Goal: Task Accomplishment & Management: Complete application form

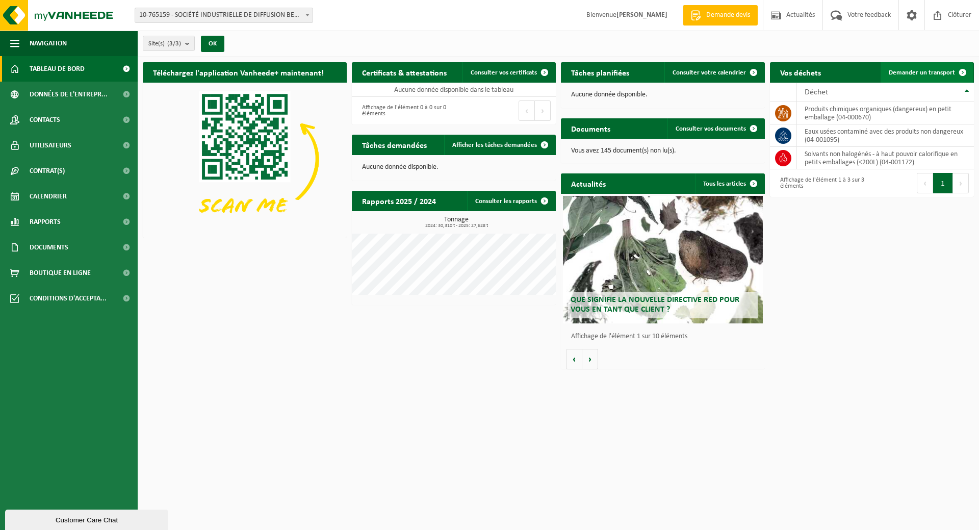
click at [943, 71] on span "Demander un transport" at bounding box center [921, 72] width 66 height 7
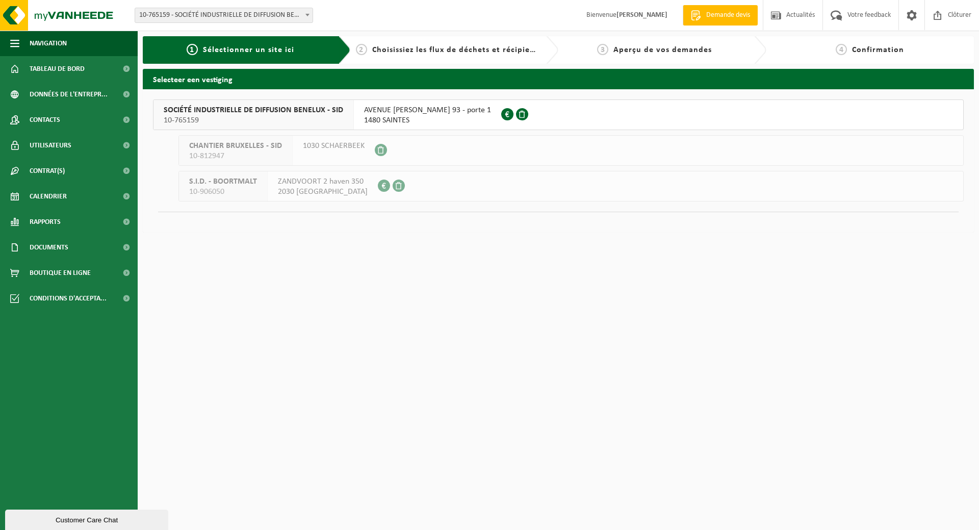
click at [291, 115] on span "SOCIÉTÉ INDUSTRIELLE DE DIFFUSION BENELUX - SID" at bounding box center [253, 110] width 179 height 10
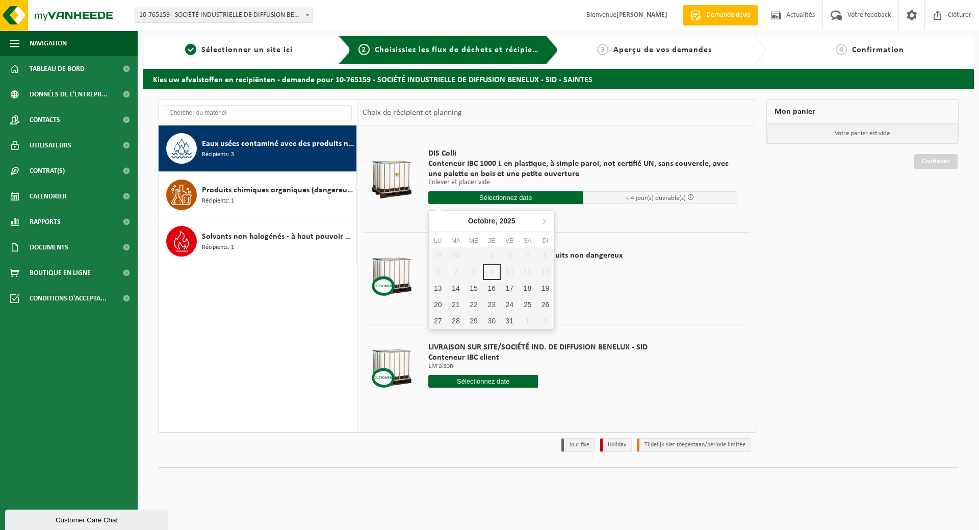
click at [503, 197] on input "text" at bounding box center [505, 197] width 154 height 13
click at [477, 293] on div "15" at bounding box center [473, 288] width 18 height 16
type input "à partir de [DATE]"
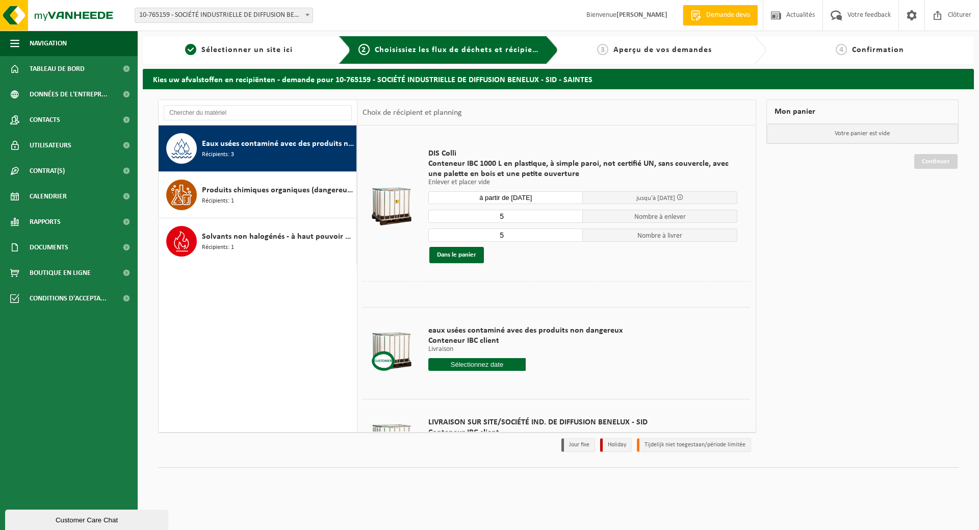
click at [505, 215] on input "5" at bounding box center [505, 215] width 154 height 13
type input "4"
click at [510, 232] on input "5" at bounding box center [505, 234] width 154 height 13
type input "4"
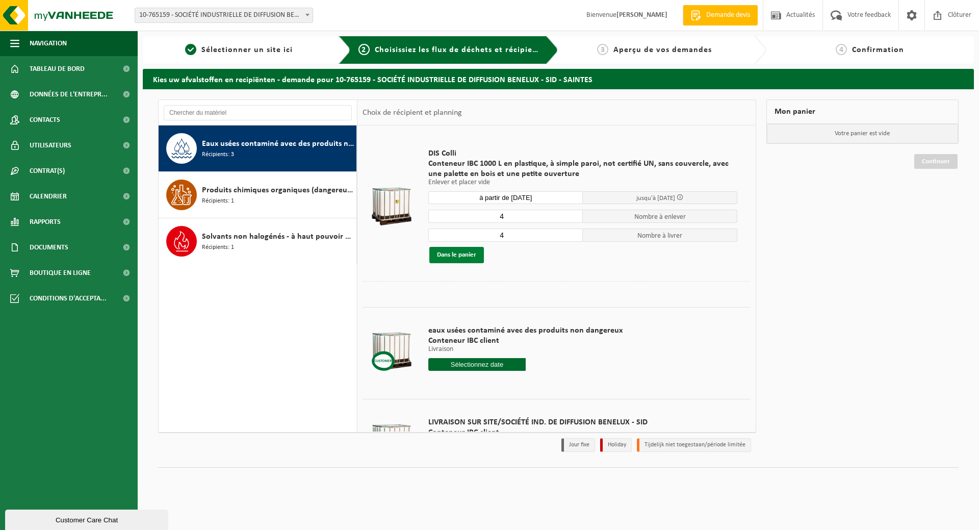
click at [457, 258] on button "Dans le panier" at bounding box center [456, 255] width 55 height 16
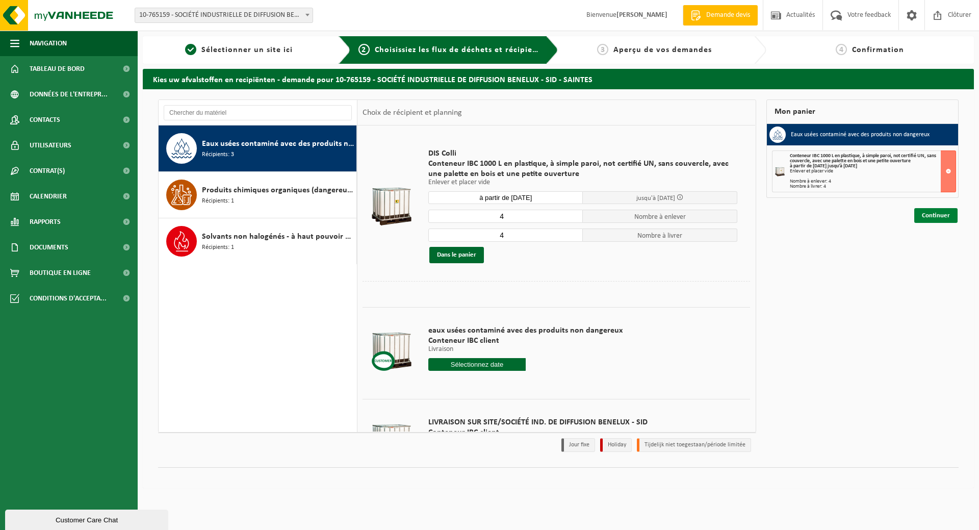
click at [930, 214] on link "Continuer" at bounding box center [935, 215] width 43 height 15
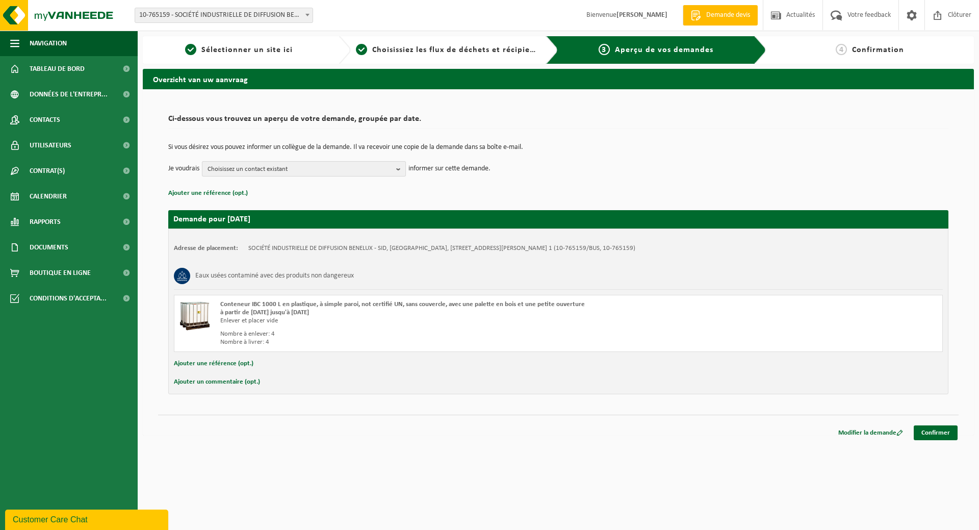
click at [359, 169] on span "Choisissez un contact existant" at bounding box center [299, 169] width 185 height 15
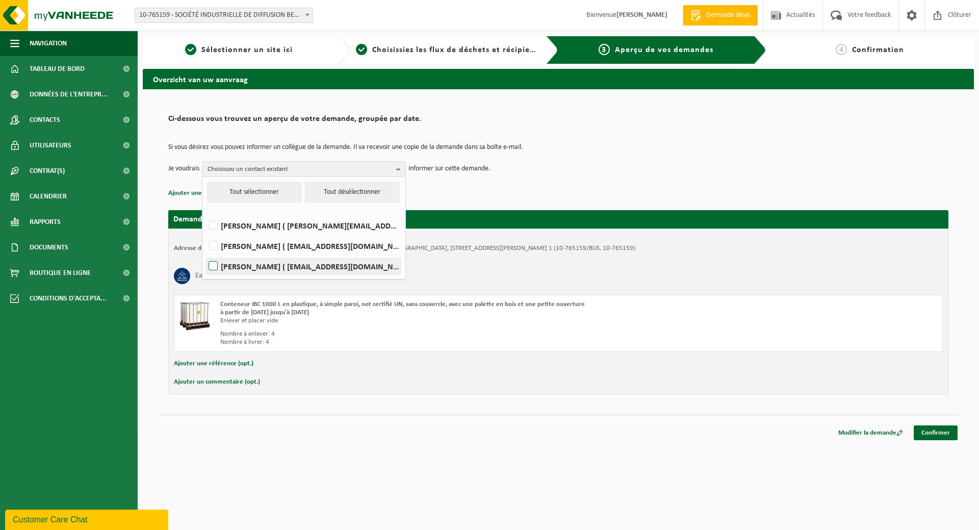
click at [213, 265] on label "Yves Rosier ( yves.rosier@sid.be )" at bounding box center [303, 265] width 194 height 15
click at [205, 253] on input "Yves Rosier ( yves.rosier@sid.be )" at bounding box center [204, 253] width 1 height 1
click at [277, 269] on label "Yves Rosier ( yves.rosier@sid.be )" at bounding box center [303, 265] width 194 height 15
click at [205, 253] on input "Yves Rosier ( yves.rosier@sid.be )" at bounding box center [204, 253] width 1 height 1
click at [277, 269] on label "Yves Rosier ( yves.rosier@sid.be )" at bounding box center [303, 265] width 194 height 15
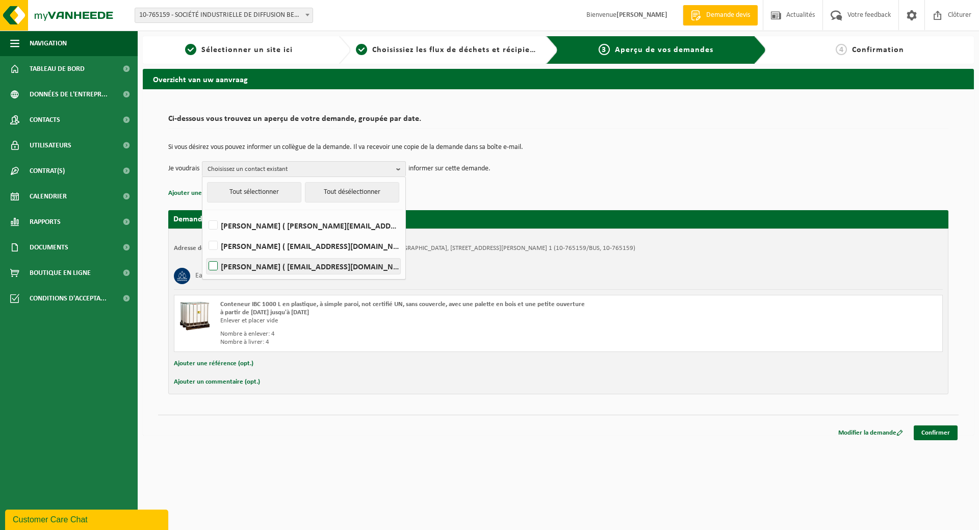
click at [205, 253] on input "Yves Rosier ( yves.rosier@sid.be )" at bounding box center [204, 253] width 1 height 1
checkbox input "true"
click at [481, 189] on p "Ajouter une référence (opt.)" at bounding box center [558, 193] width 780 height 13
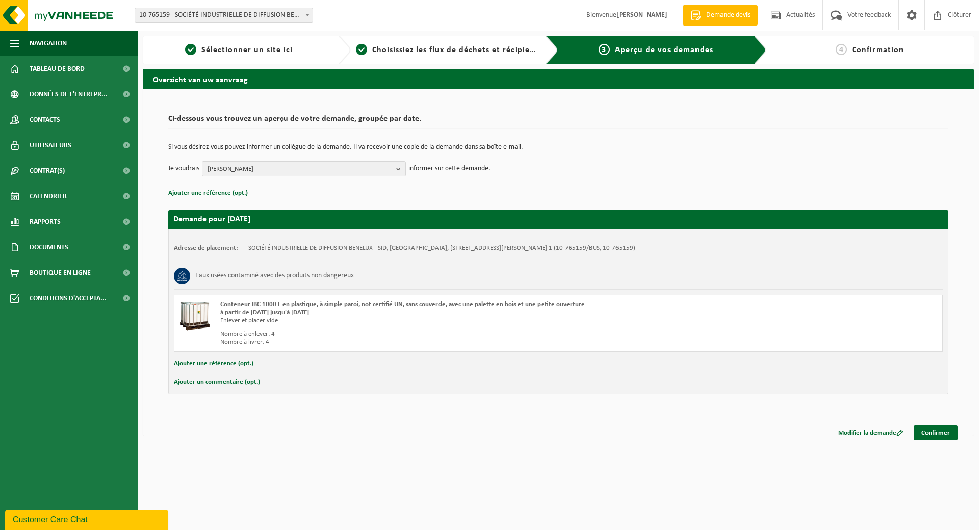
click at [244, 382] on button "Ajouter un commentaire (opt.)" at bounding box center [217, 381] width 86 height 13
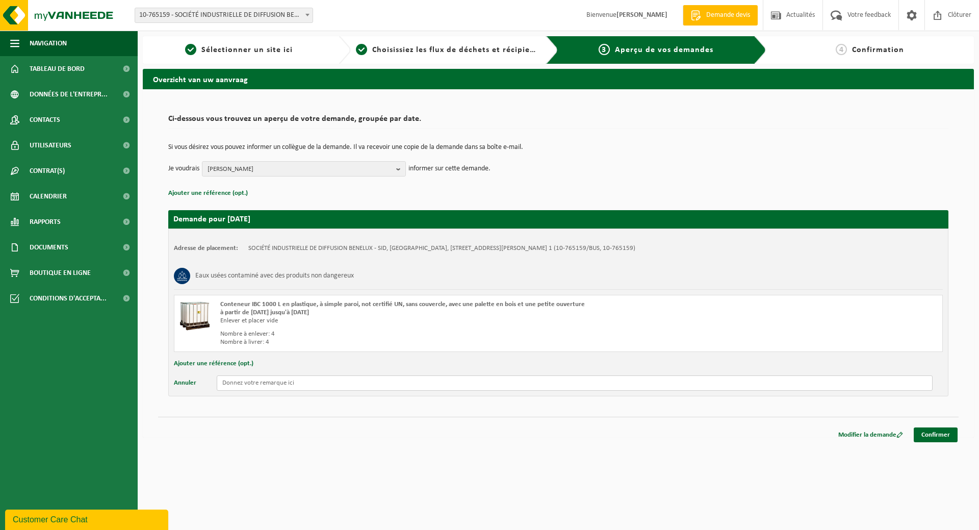
click at [244, 382] on input "text" at bounding box center [575, 382] width 716 height 15
type input "Merci de confirmer la date svp"
click at [933, 437] on link "Confirmer" at bounding box center [935, 434] width 44 height 15
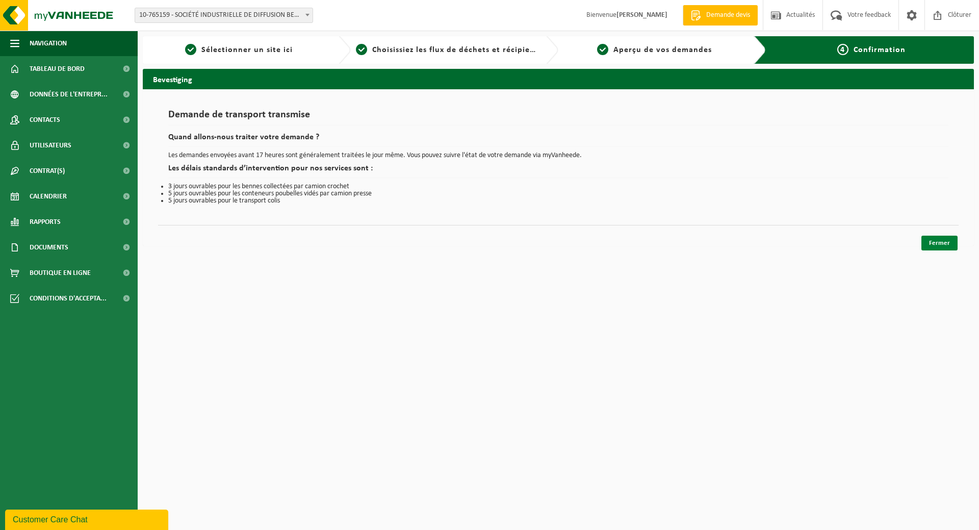
click at [937, 242] on link "Fermer" at bounding box center [939, 242] width 36 height 15
